Goal: Task Accomplishment & Management: Use online tool/utility

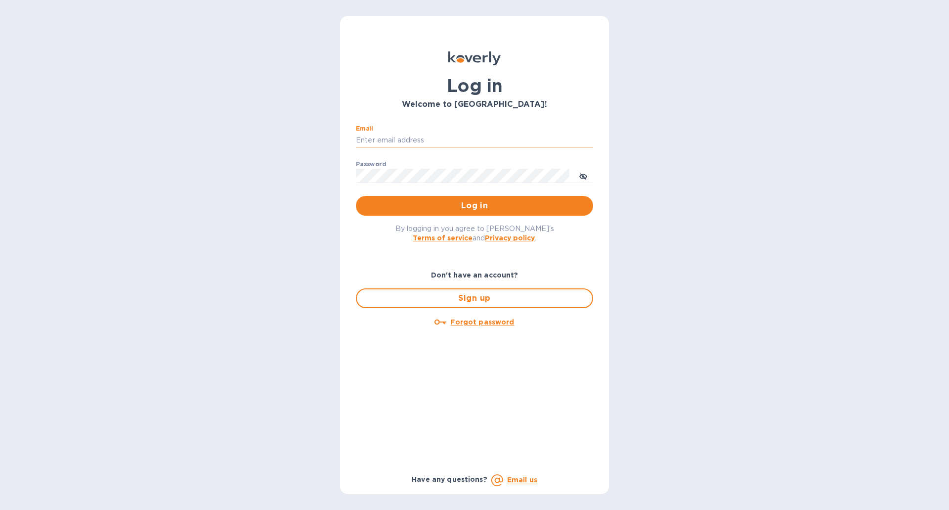
click at [451, 133] on input "Email" at bounding box center [474, 140] width 237 height 15
type input "[EMAIL_ADDRESS][DOMAIN_NAME]"
click at [356, 196] on button "Log in" at bounding box center [474, 206] width 237 height 20
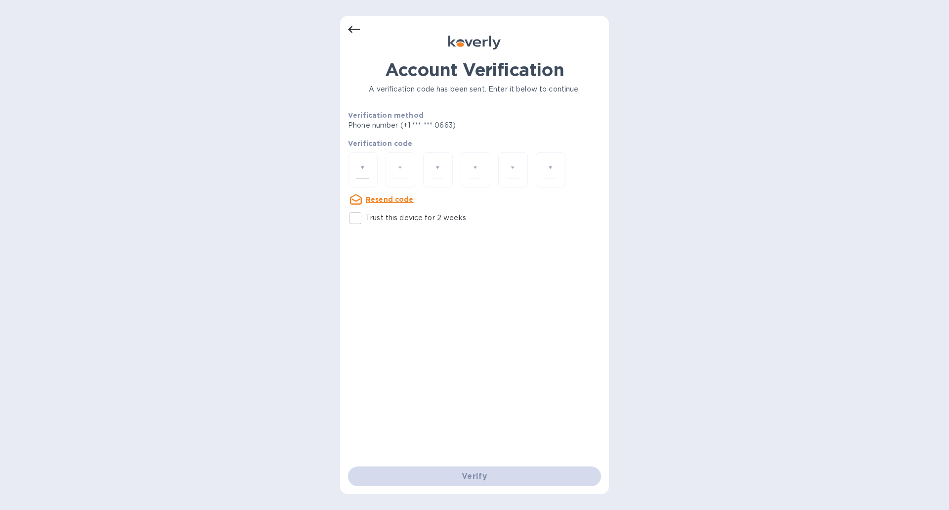
click at [365, 162] on input "number" at bounding box center [362, 170] width 13 height 18
type input "5"
type input "2"
type input "5"
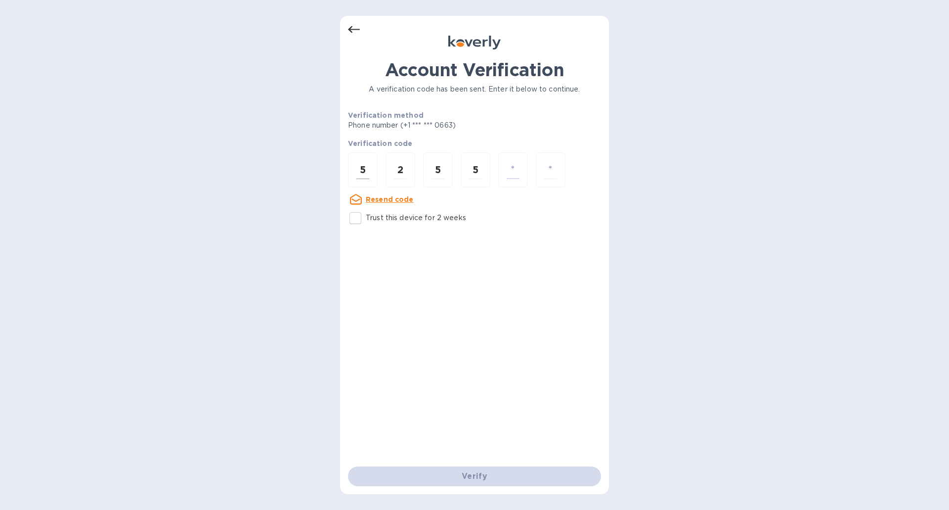
type input "8"
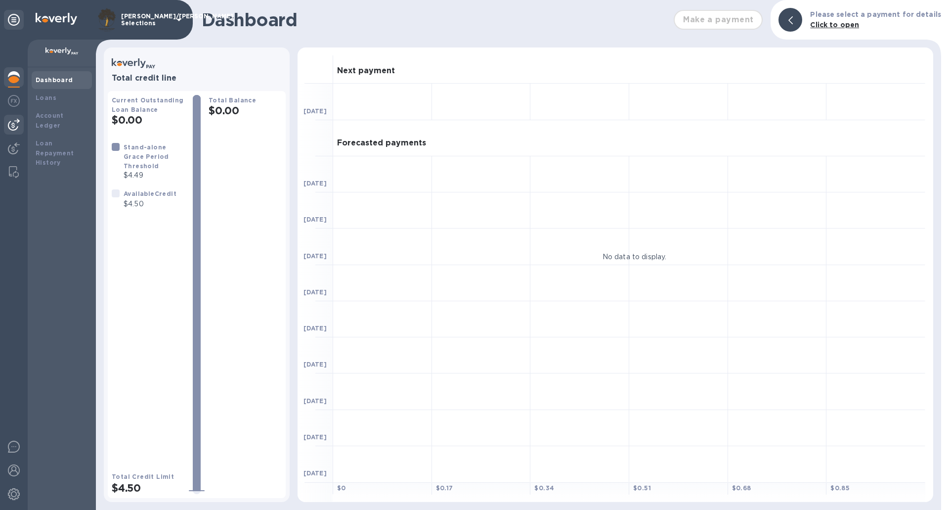
click at [8, 120] on img at bounding box center [14, 125] width 12 height 12
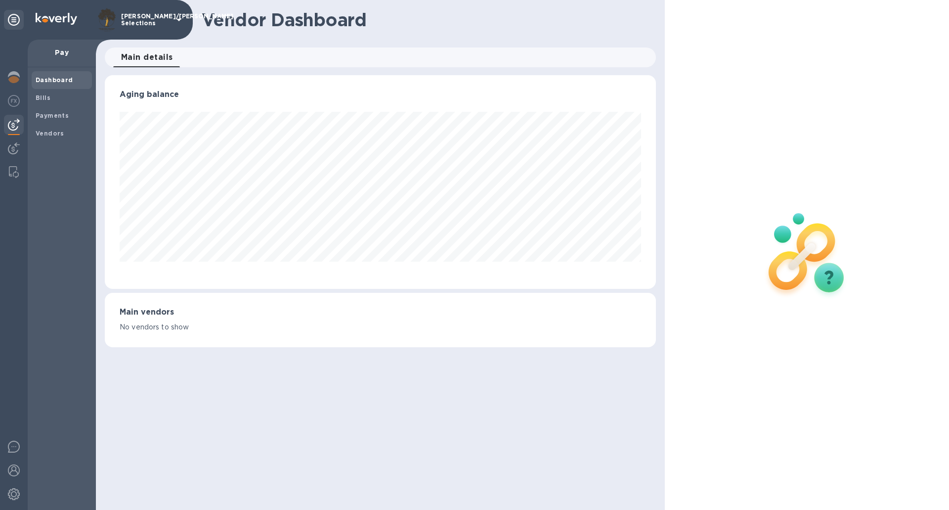
scroll to position [214, 551]
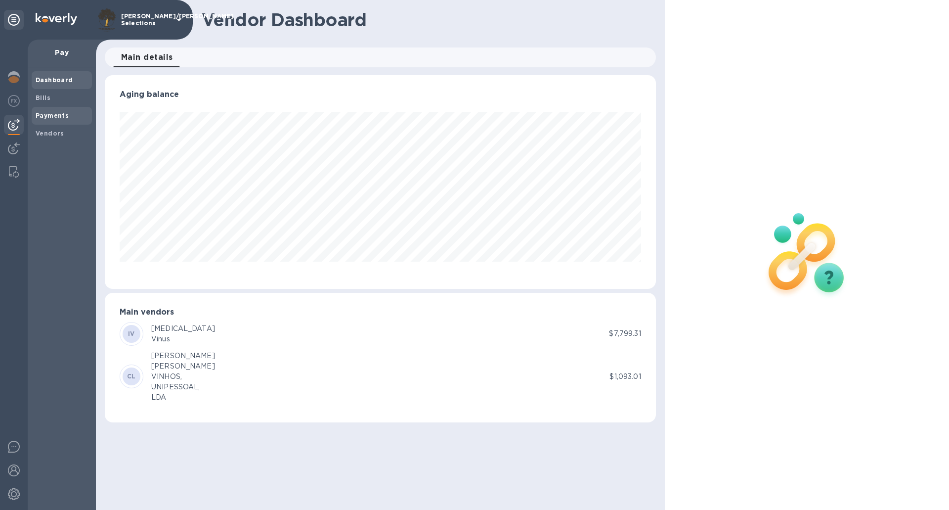
click at [43, 113] on b "Payments" at bounding box center [52, 115] width 33 height 7
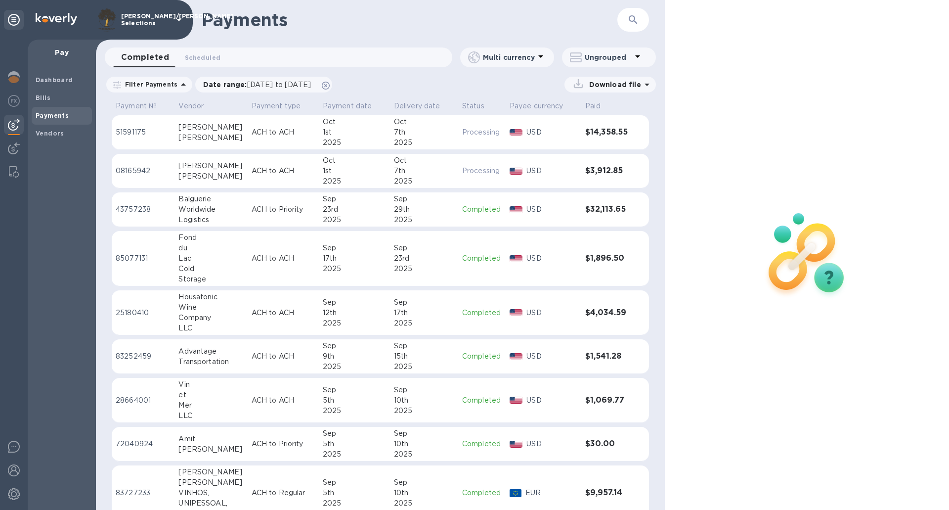
click at [54, 114] on b "Payments" at bounding box center [52, 115] width 33 height 7
click at [42, 100] on b "Bills" at bounding box center [43, 97] width 15 height 7
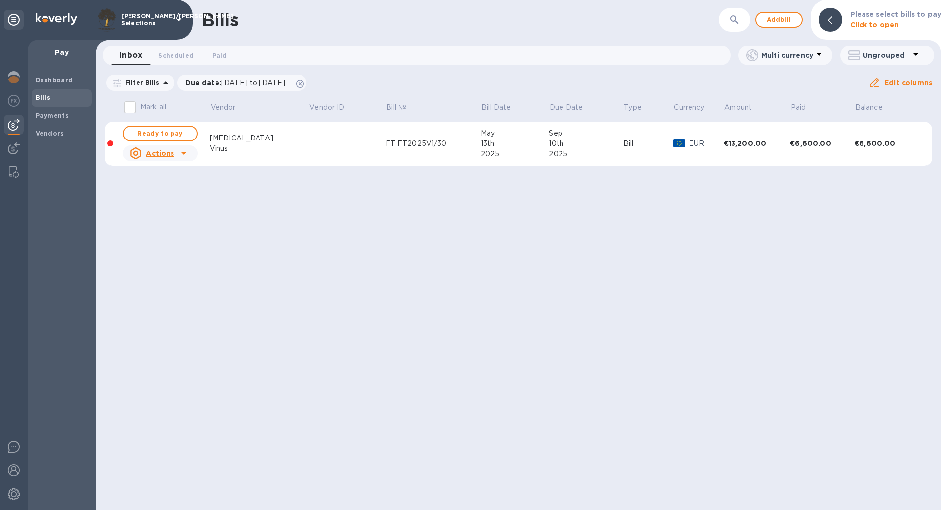
click at [526, 270] on div "Bills ​ Add bill Please select bills to pay Click to open Inbox 0 Scheduled 0 P…" at bounding box center [518, 255] width 845 height 510
click at [774, 15] on span "Add bill" at bounding box center [779, 20] width 30 height 12
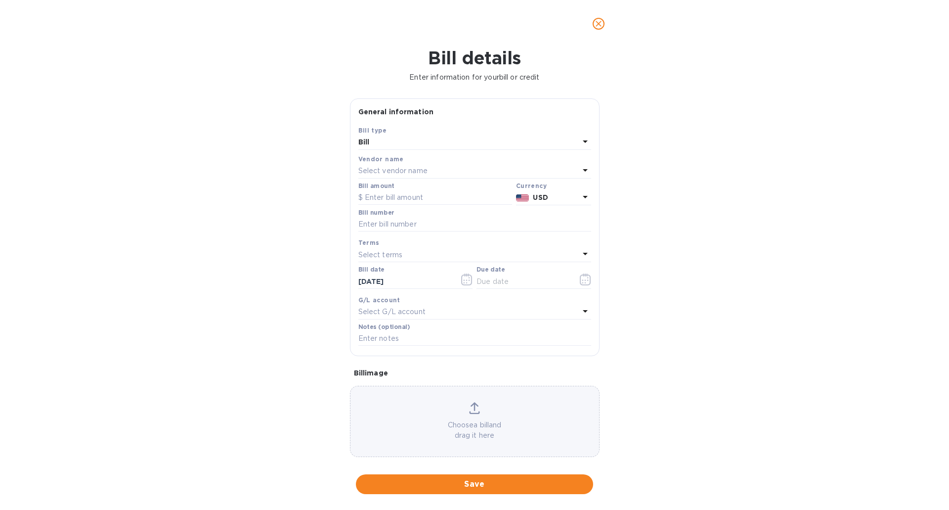
click at [413, 173] on p "Select vendor name" at bounding box center [392, 171] width 69 height 10
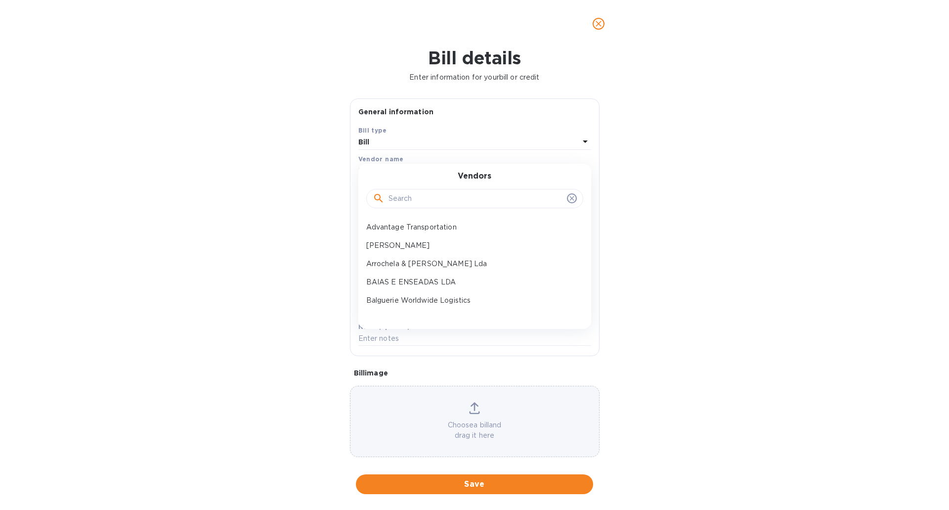
click at [417, 200] on input "text" at bounding box center [475, 198] width 174 height 15
type input "lew"
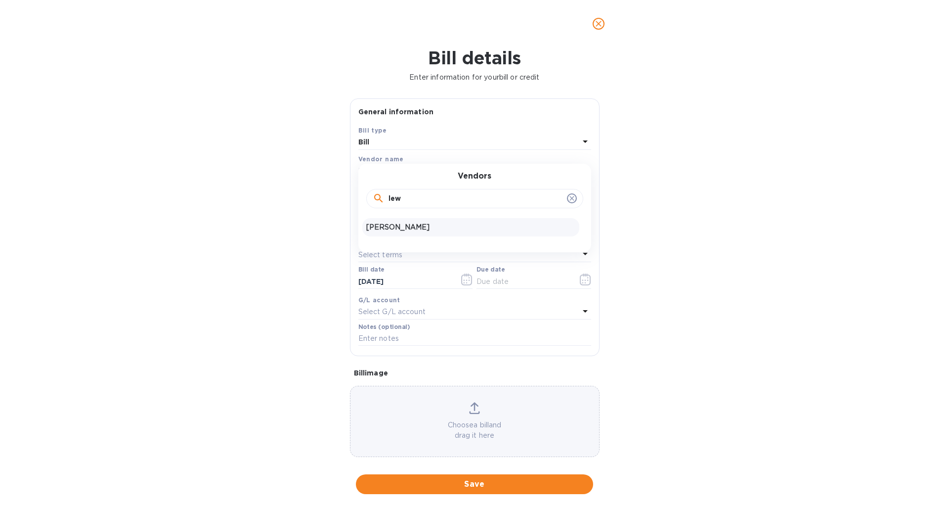
click at [415, 227] on p "Lewis Kopman" at bounding box center [470, 227] width 209 height 10
click at [406, 203] on input "text" at bounding box center [435, 197] width 154 height 15
click at [391, 200] on input "text" at bounding box center [435, 197] width 154 height 15
type input "7,328.22"
click at [382, 225] on input "text" at bounding box center [474, 224] width 233 height 15
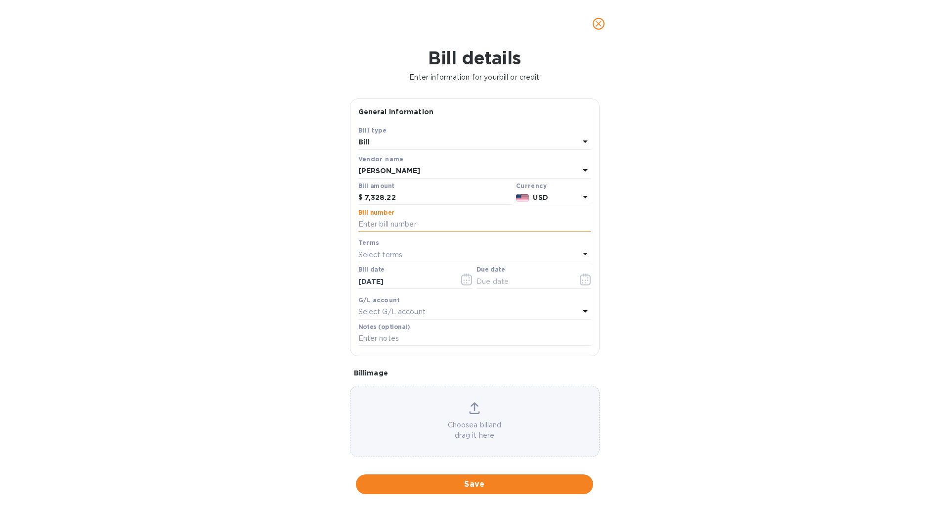
click at [382, 225] on input "text" at bounding box center [474, 224] width 233 height 15
type input "q"
type input "Q2 Profits"
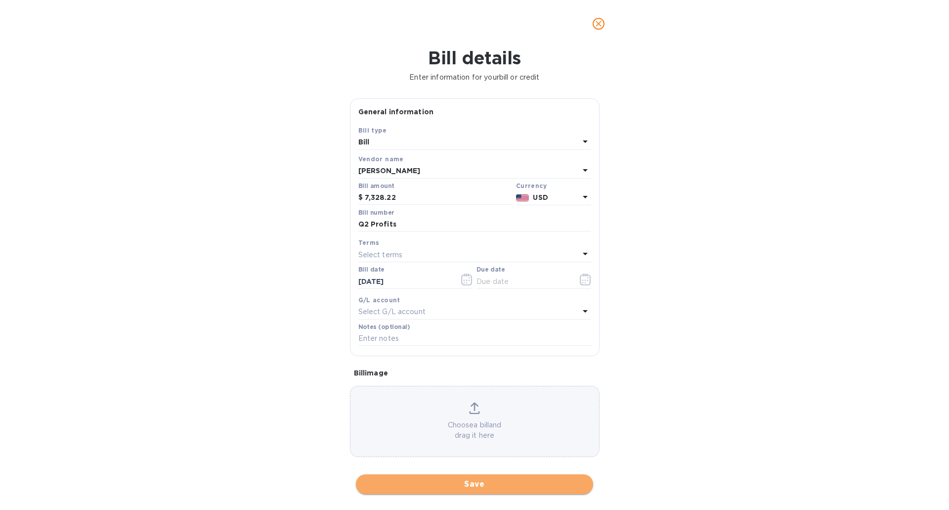
click at [500, 486] on span "Save" at bounding box center [474, 484] width 221 height 12
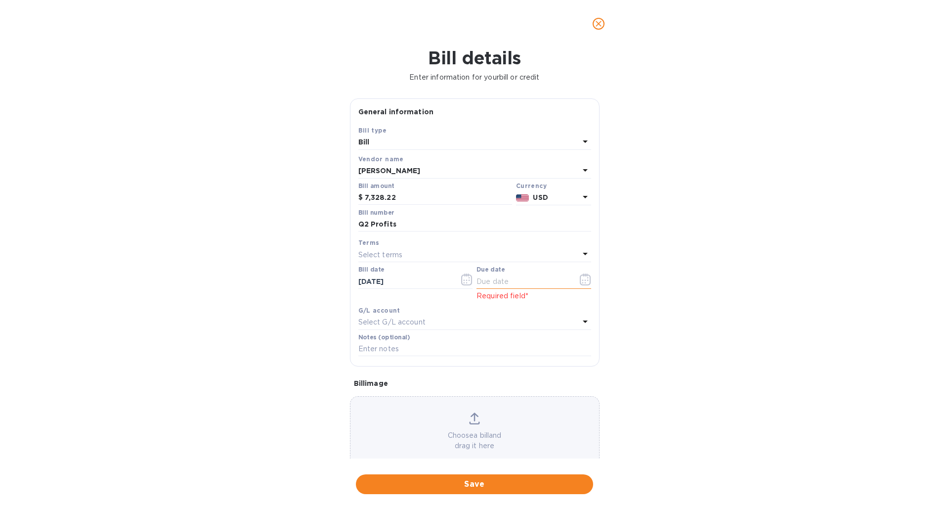
click at [580, 277] on icon "button" at bounding box center [585, 279] width 11 height 12
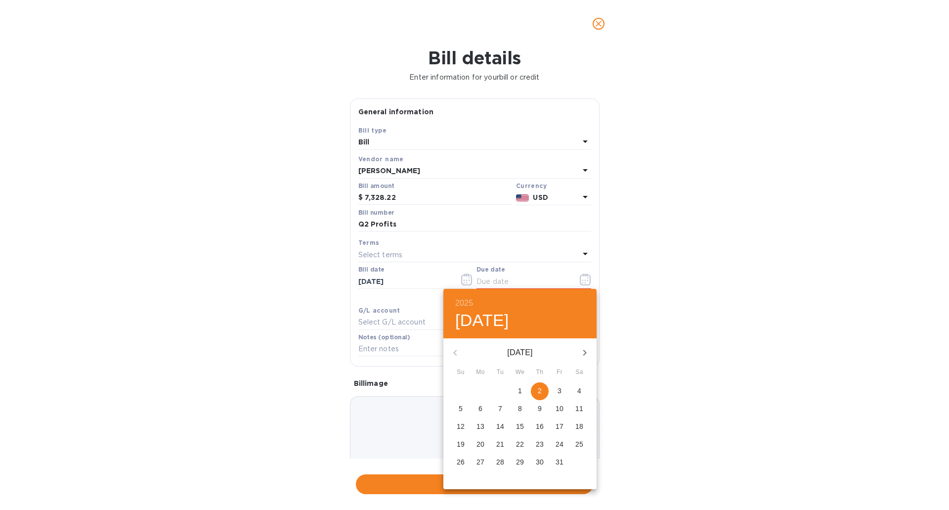
click at [540, 386] on p "2" at bounding box center [540, 391] width 4 height 10
type input "10/02/2025"
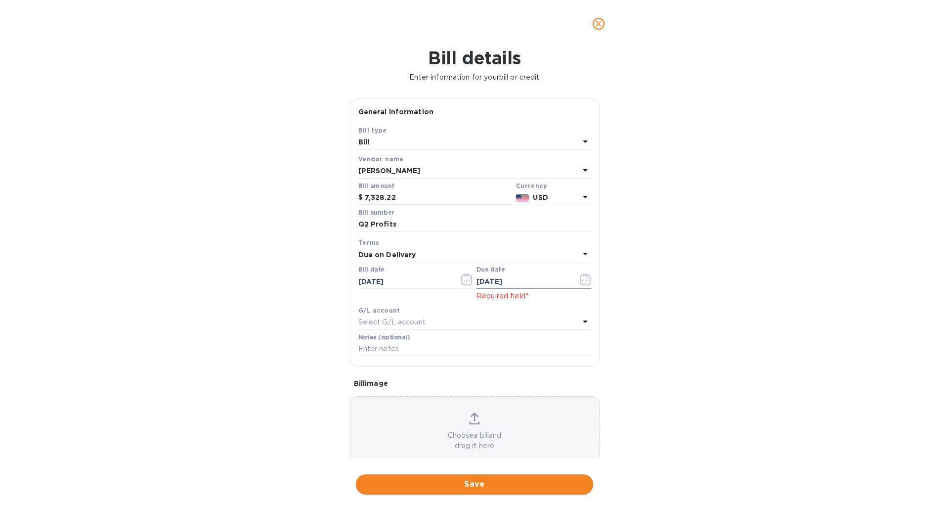
click at [521, 485] on span "Save" at bounding box center [474, 484] width 221 height 12
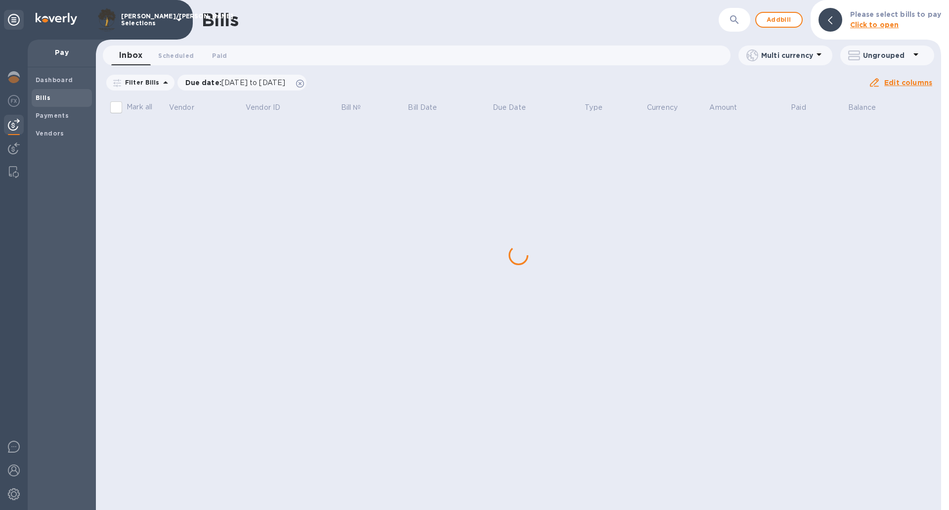
click at [183, 184] on div "Bills ​ Add bill Please select bills to pay Click to open Inbox 0 Scheduled 0 P…" at bounding box center [518, 255] width 845 height 510
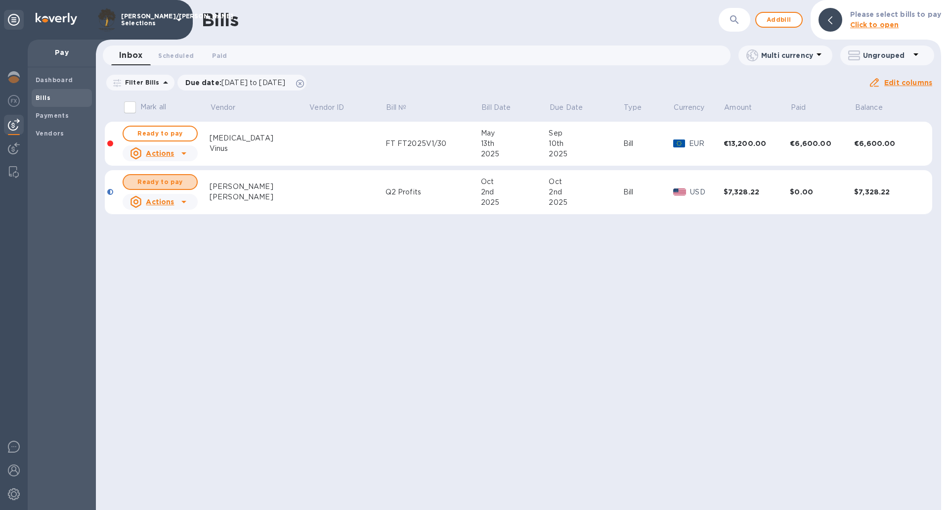
click at [183, 184] on span "Ready to pay" at bounding box center [159, 182] width 57 height 12
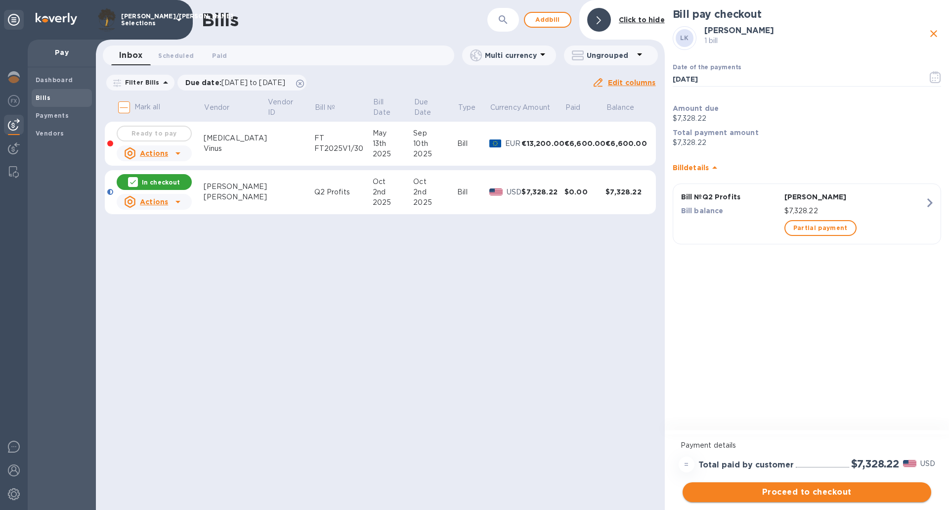
click at [796, 490] on span "Proceed to checkout" at bounding box center [806, 492] width 233 height 12
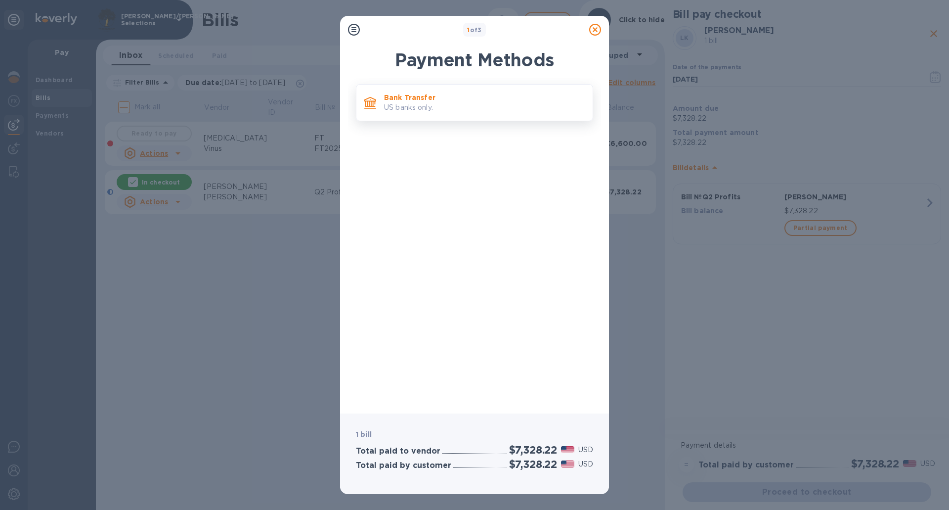
click at [495, 105] on p "US banks only." at bounding box center [484, 107] width 201 height 10
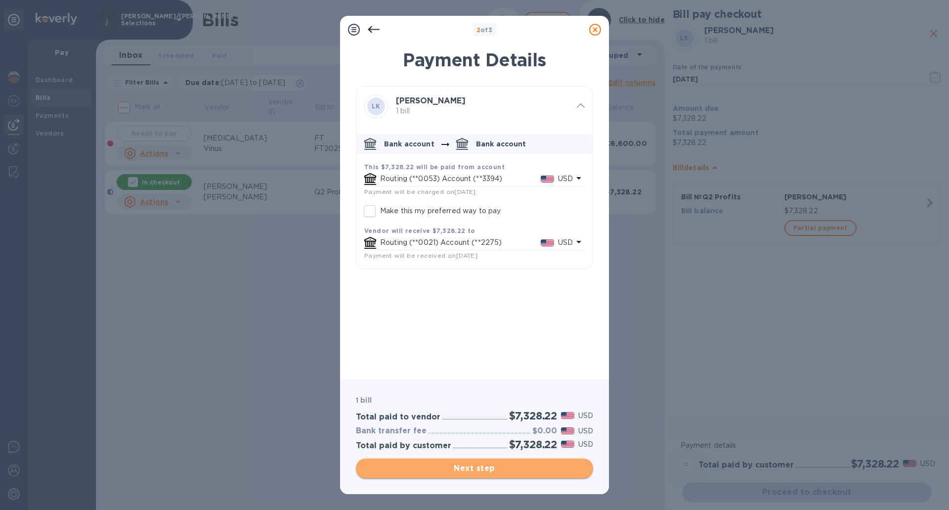
click at [493, 465] on span "Next step" at bounding box center [474, 468] width 221 height 12
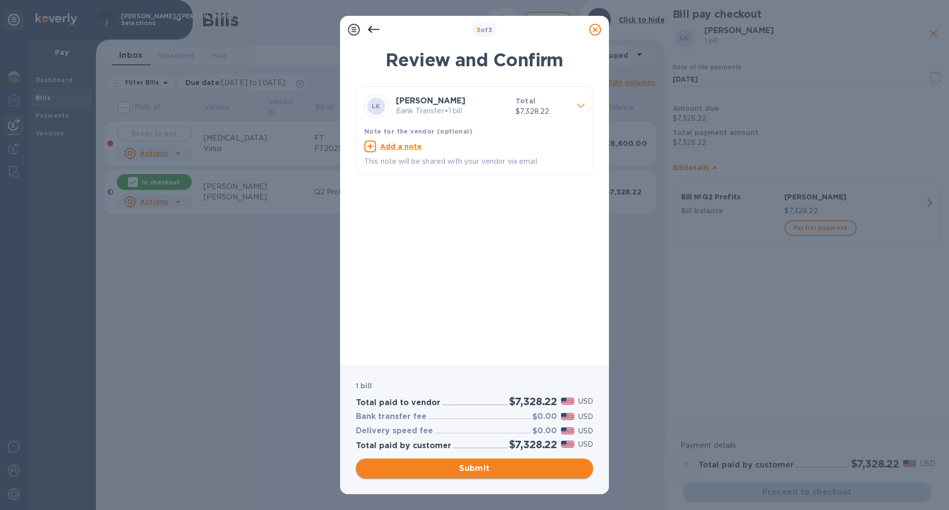
click at [493, 465] on span "Submit" at bounding box center [474, 468] width 221 height 12
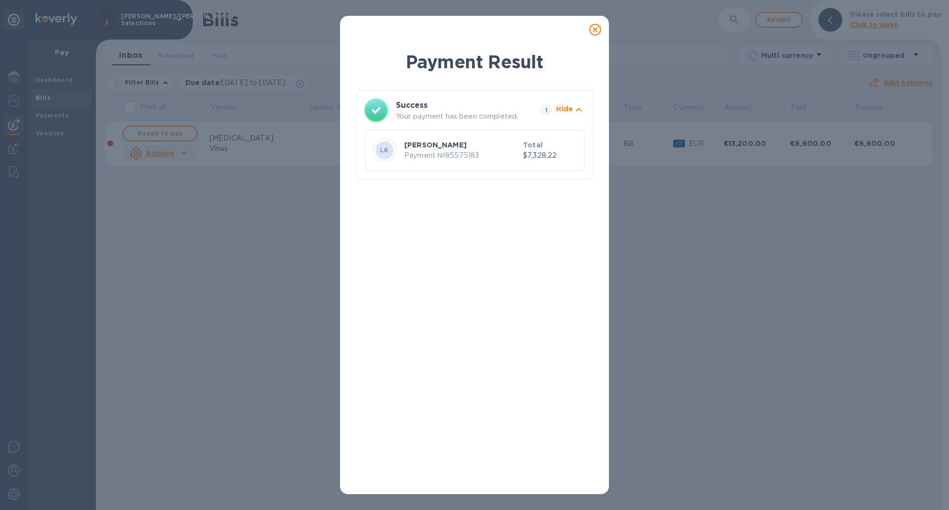
click at [256, 314] on div "Payment Result Success Your payment has been completed. 1 Hide LK Lewis Kopman …" at bounding box center [474, 255] width 949 height 510
click at [601, 27] on div at bounding box center [595, 30] width 20 height 20
click at [593, 32] on icon at bounding box center [595, 30] width 12 height 12
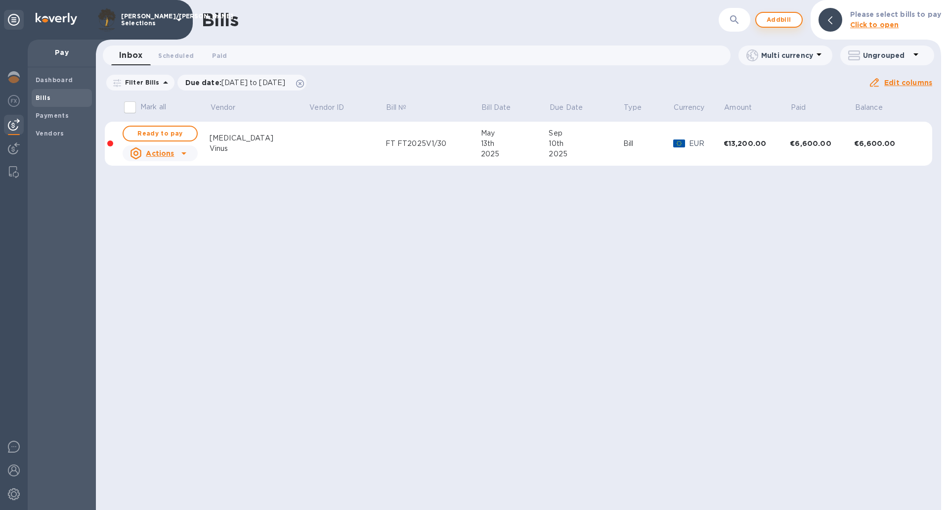
click at [783, 22] on span "Add bill" at bounding box center [779, 20] width 30 height 12
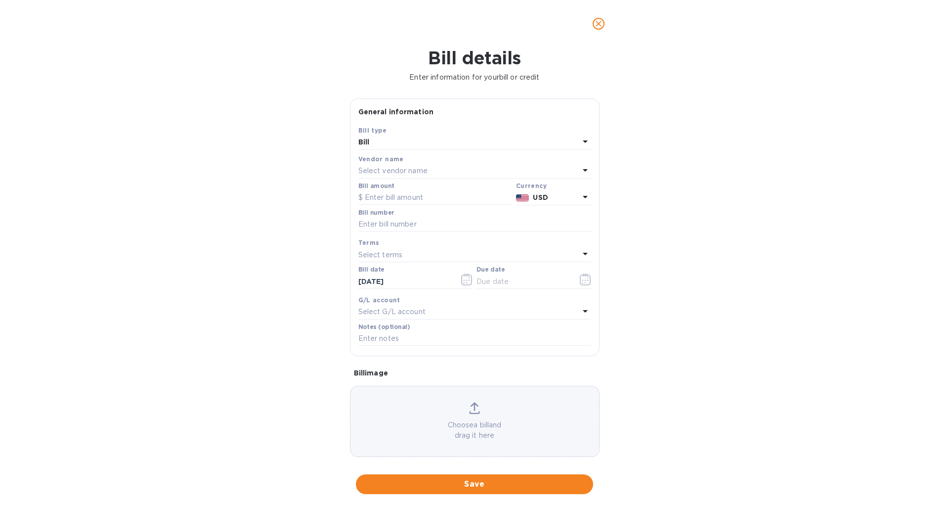
click at [408, 168] on p "Select vendor name" at bounding box center [392, 171] width 69 height 10
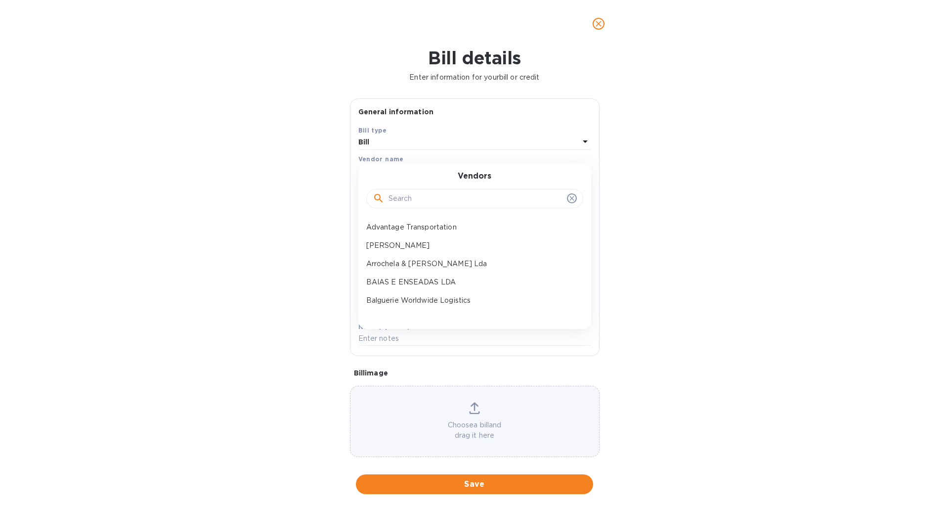
click at [421, 199] on input "text" at bounding box center [475, 198] width 174 height 15
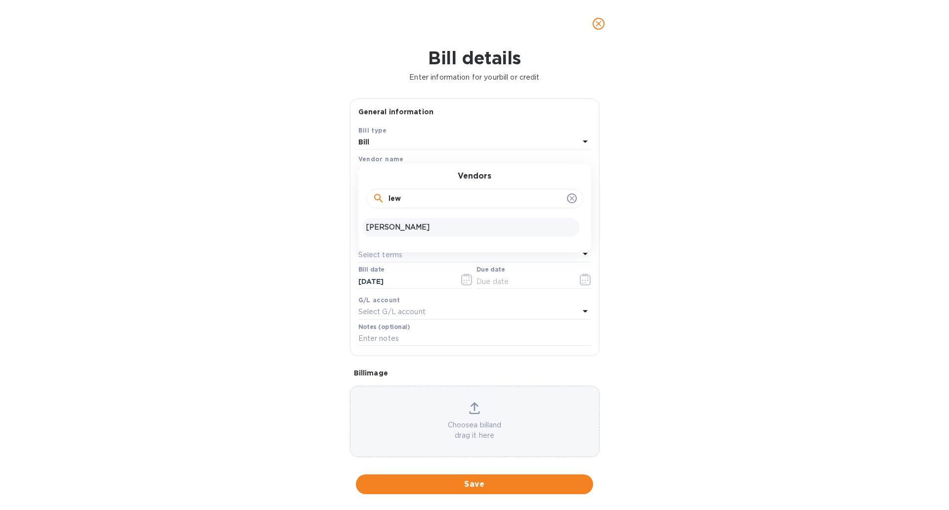
type input "lew"
click at [409, 225] on p "Lewis Kopman" at bounding box center [470, 227] width 209 height 10
click at [432, 188] on div "Bill amount" at bounding box center [435, 193] width 154 height 23
click at [411, 201] on input "text" at bounding box center [435, 197] width 154 height 15
type input "797.43"
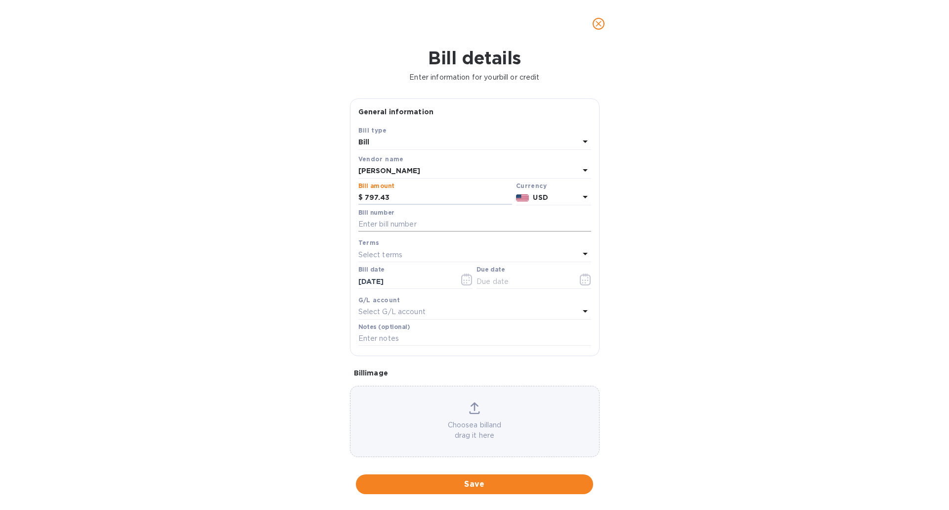
click at [427, 223] on input "text" at bounding box center [474, 224] width 233 height 15
click button "Save" at bounding box center [0, 0] width 0 height 0
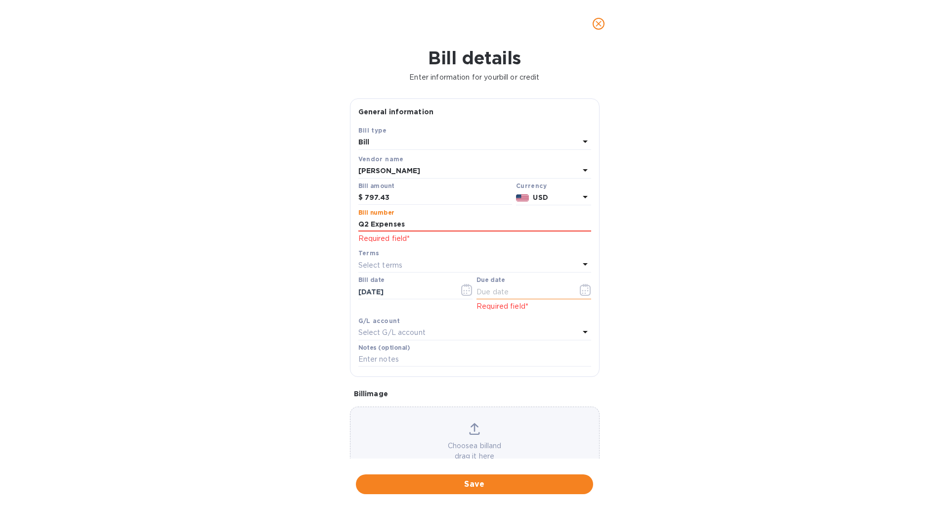
type input "Q2 Expenses"
click at [580, 287] on icon "button" at bounding box center [585, 290] width 11 height 12
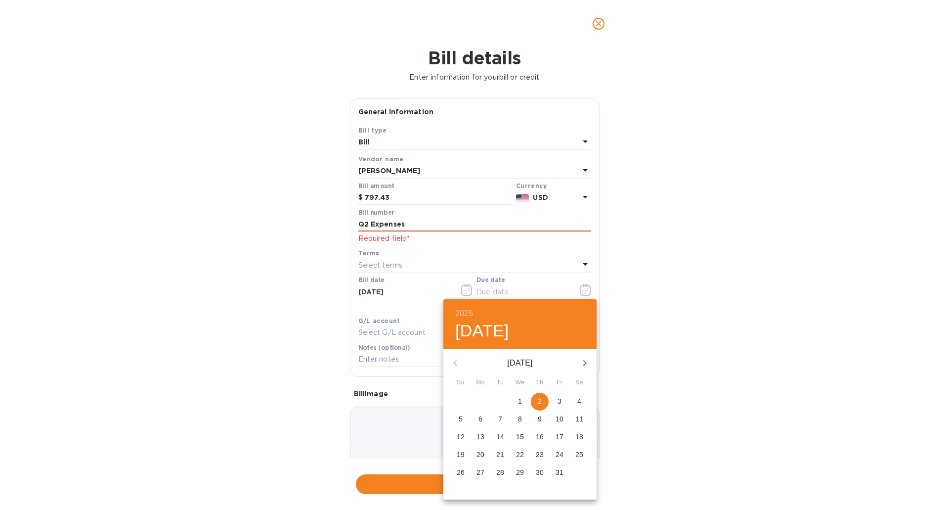
click at [540, 402] on p "2" at bounding box center [540, 401] width 4 height 10
type input "10/02/2025"
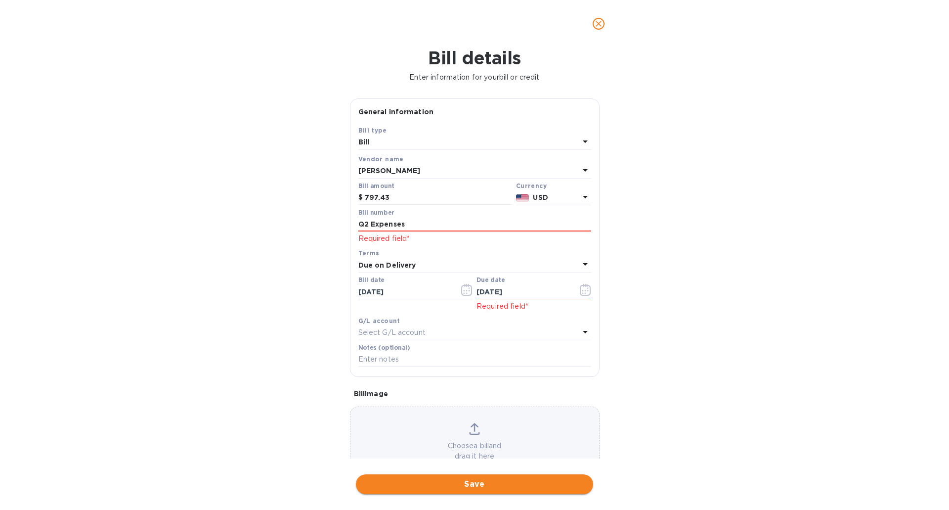
click at [493, 485] on span "Save" at bounding box center [474, 484] width 221 height 12
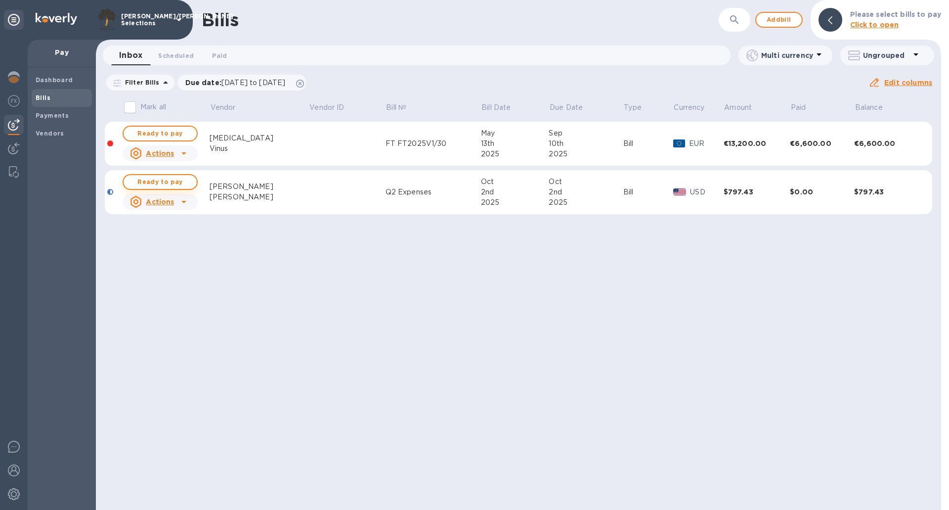
click at [177, 179] on span "Ready to pay" at bounding box center [159, 182] width 57 height 12
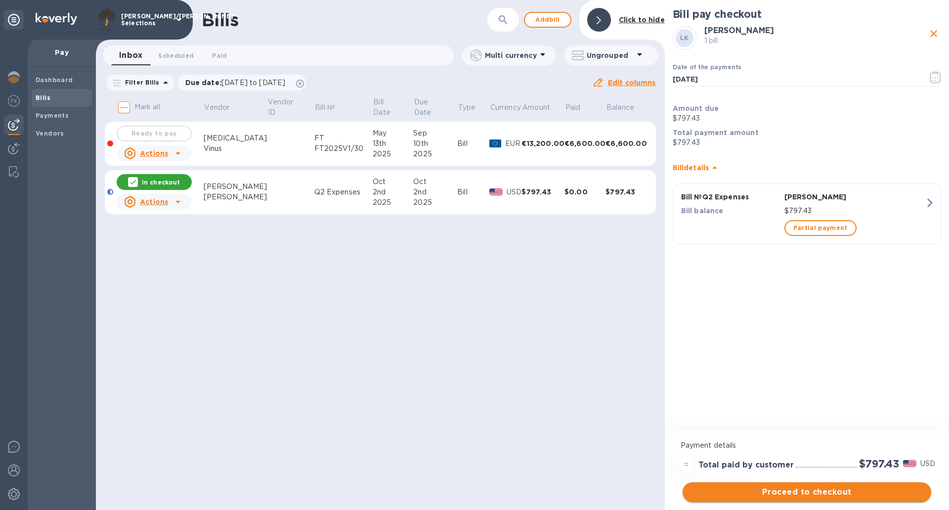
click at [854, 492] on span "Proceed to checkout" at bounding box center [806, 492] width 233 height 12
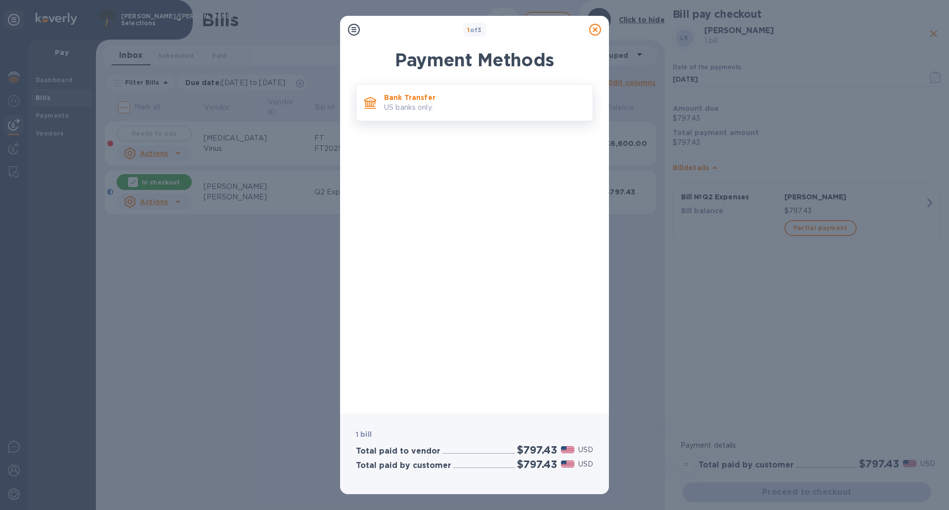
click at [465, 114] on div "Bank Transfer US banks only." at bounding box center [484, 102] width 209 height 28
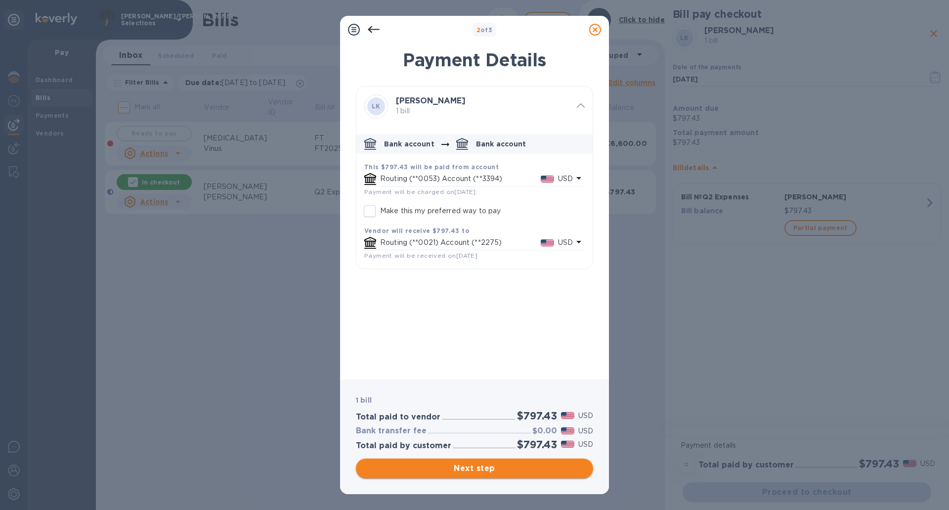
click at [506, 474] on button "Next step" at bounding box center [474, 468] width 237 height 20
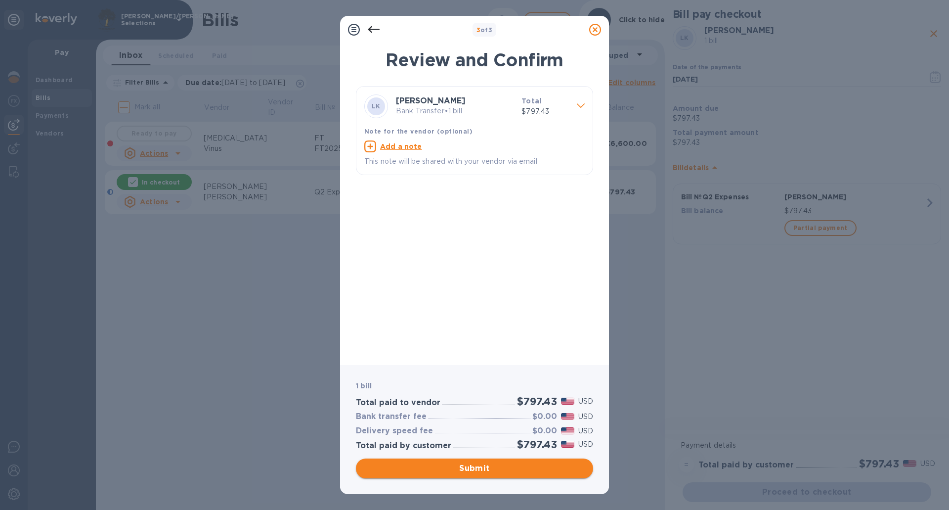
click at [506, 474] on button "Submit" at bounding box center [474, 468] width 237 height 20
